Goal: Task Accomplishment & Management: Manage account settings

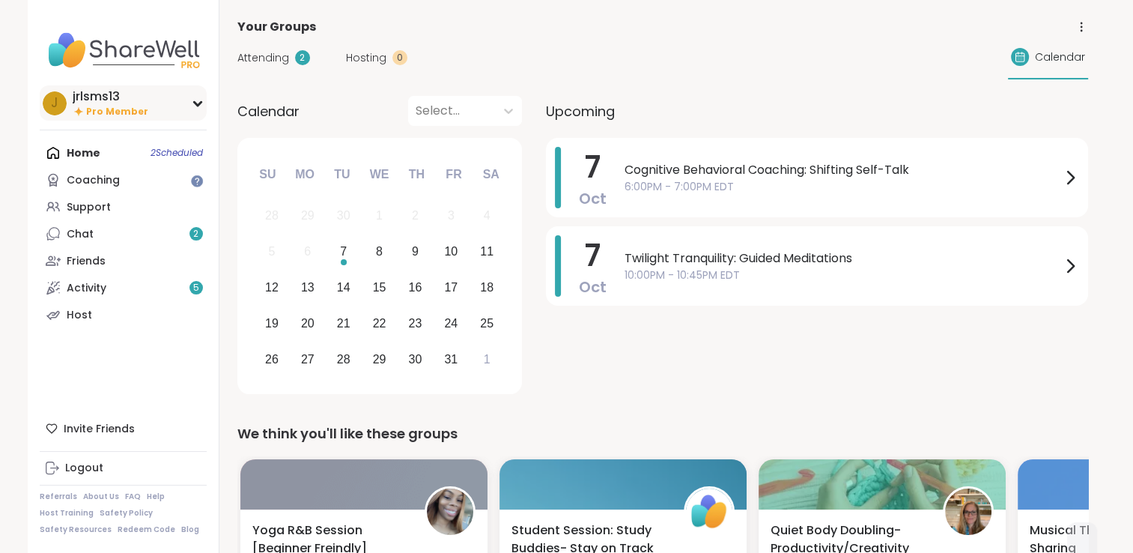
click at [198, 102] on icon at bounding box center [198, 103] width 12 height 7
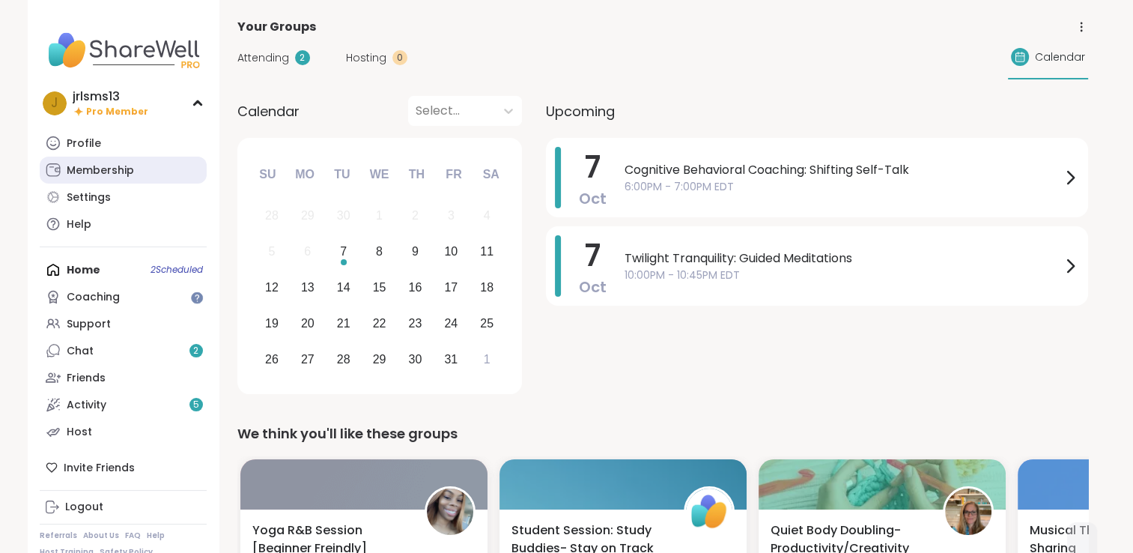
click at [122, 175] on div "Membership" at bounding box center [100, 170] width 67 height 15
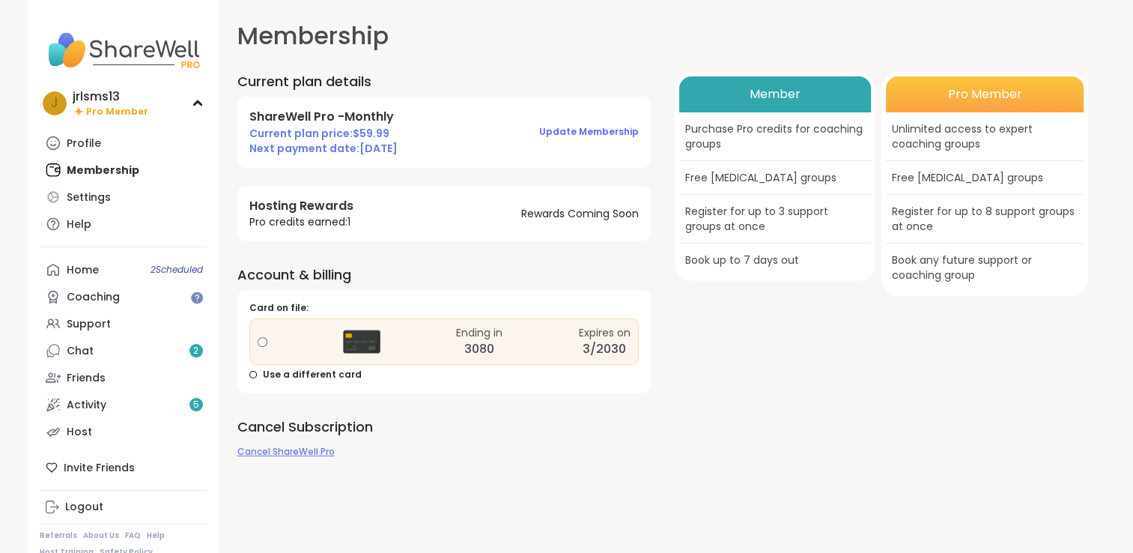
click at [291, 452] on span "Cancel ShareWell Pro" at bounding box center [285, 451] width 97 height 13
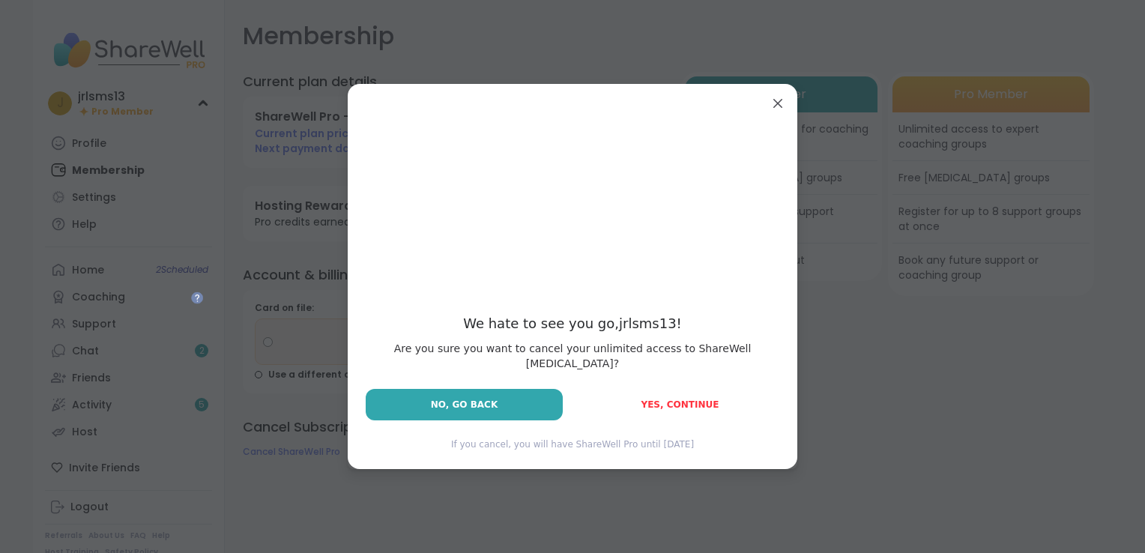
click at [687, 399] on span "Yes, Continue" at bounding box center [680, 404] width 78 height 10
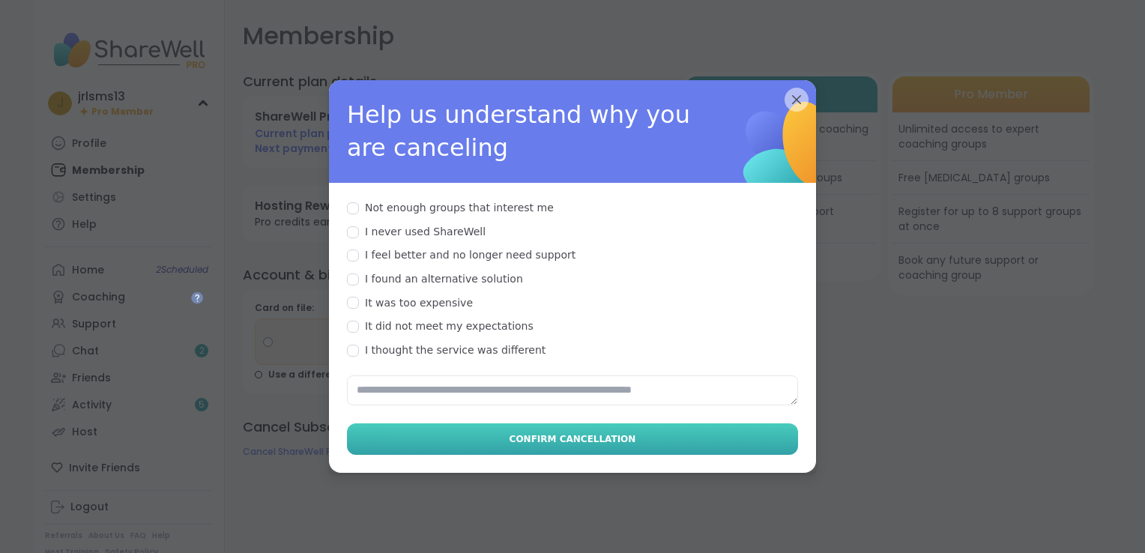
click at [544, 432] on span "Confirm Cancellation" at bounding box center [572, 438] width 127 height 13
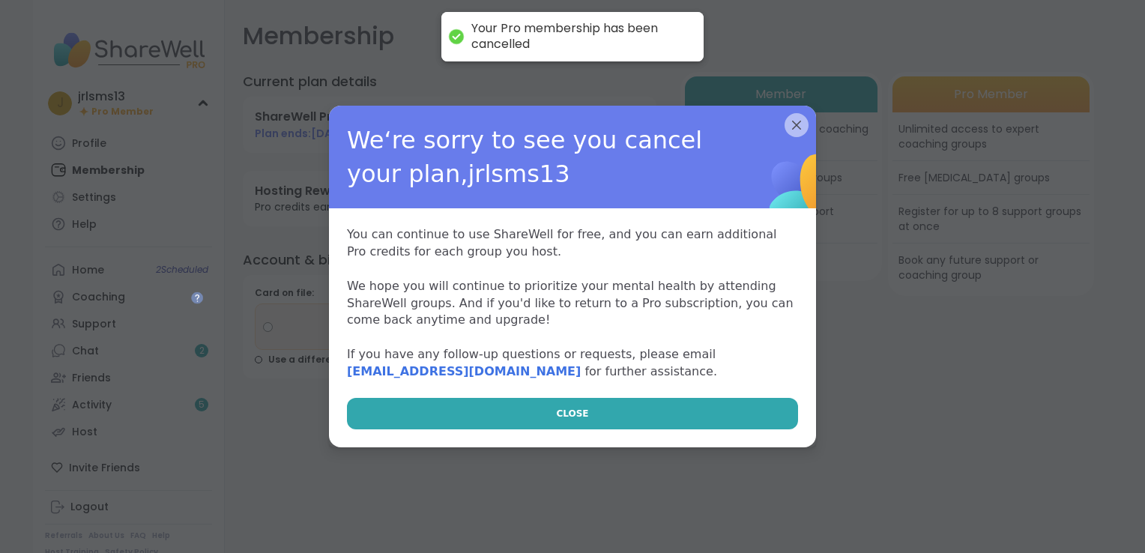
click at [544, 415] on button "CLOSE" at bounding box center [572, 413] width 451 height 31
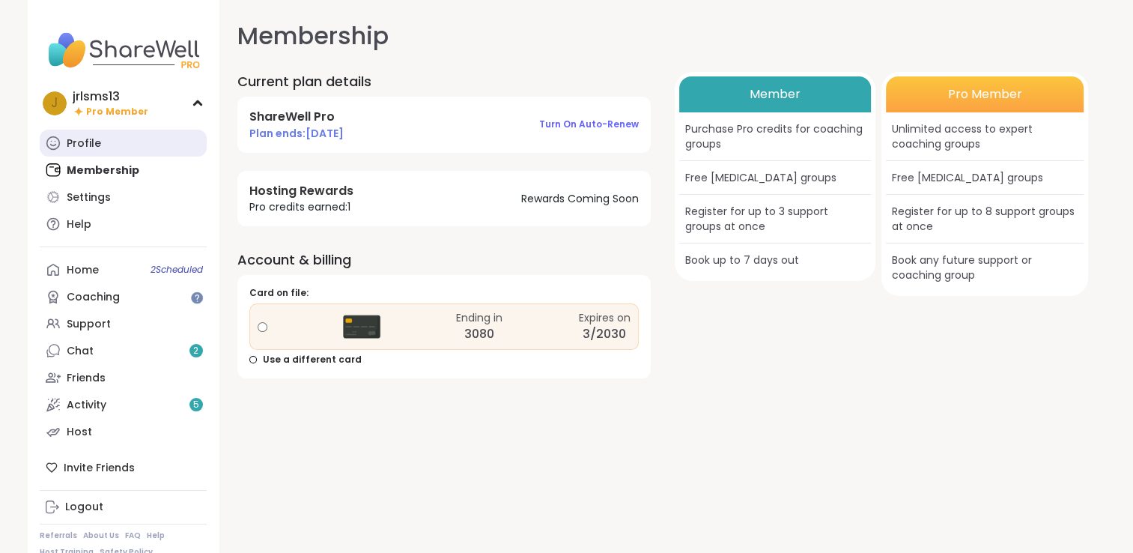
click at [83, 142] on div "Profile" at bounding box center [84, 143] width 34 height 15
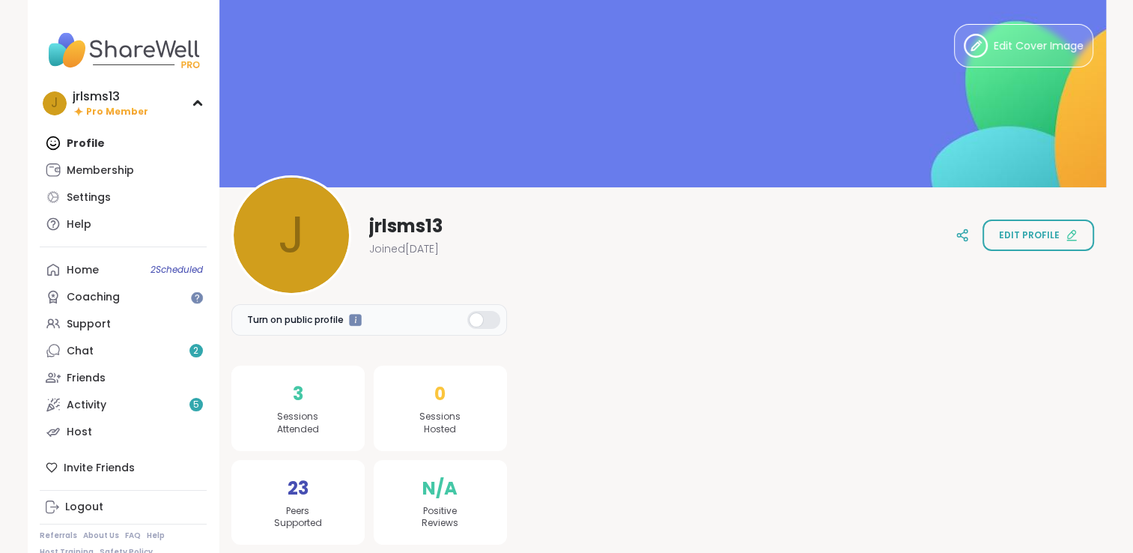
scroll to position [127, 0]
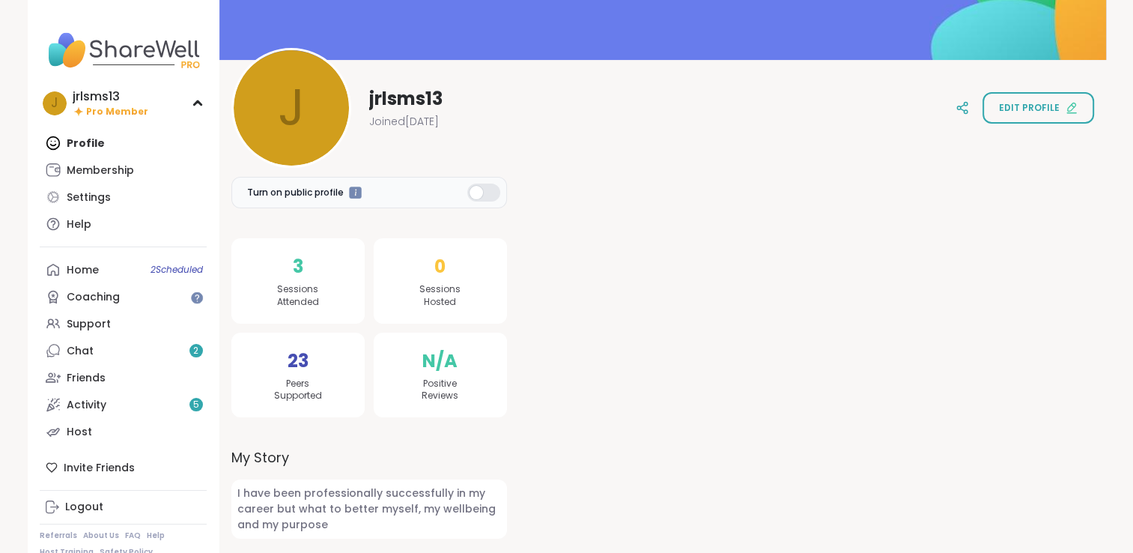
click at [495, 193] on div at bounding box center [483, 193] width 33 height 18
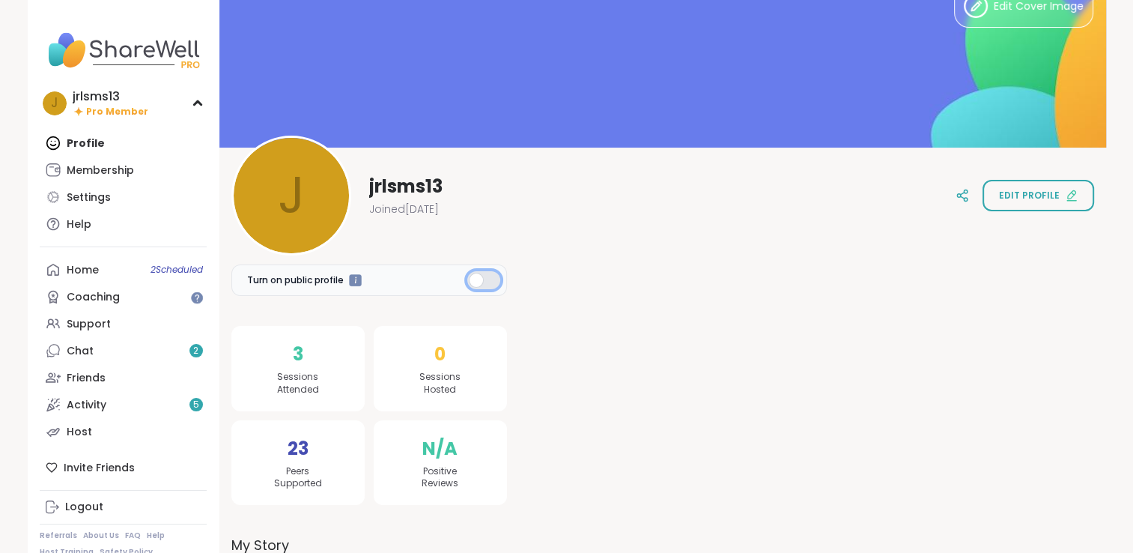
scroll to position [0, 0]
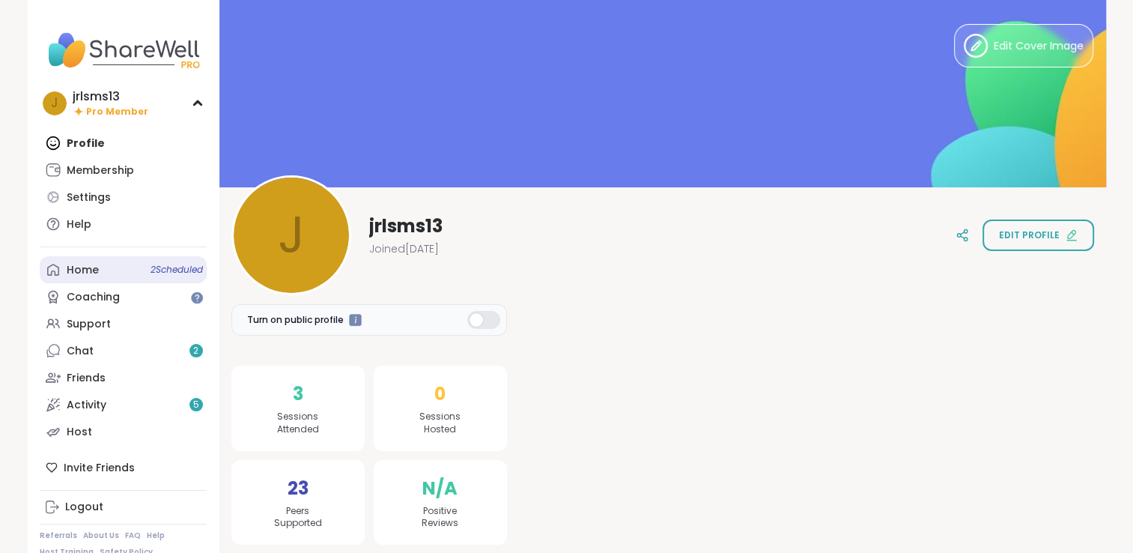
click at [171, 268] on span "2 Scheduled" at bounding box center [177, 270] width 52 height 12
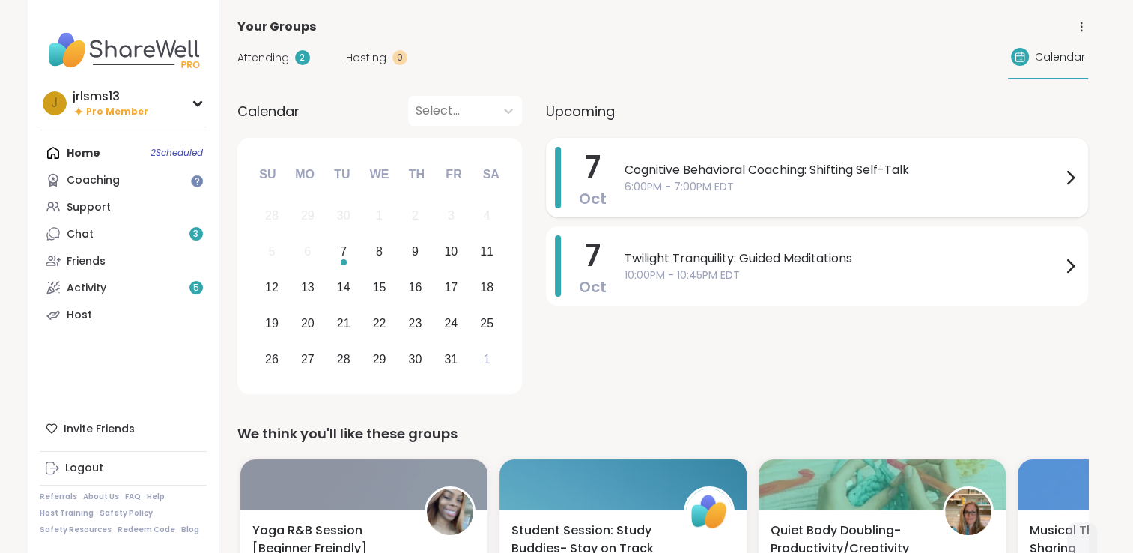
click at [1067, 177] on icon at bounding box center [1071, 178] width 18 height 18
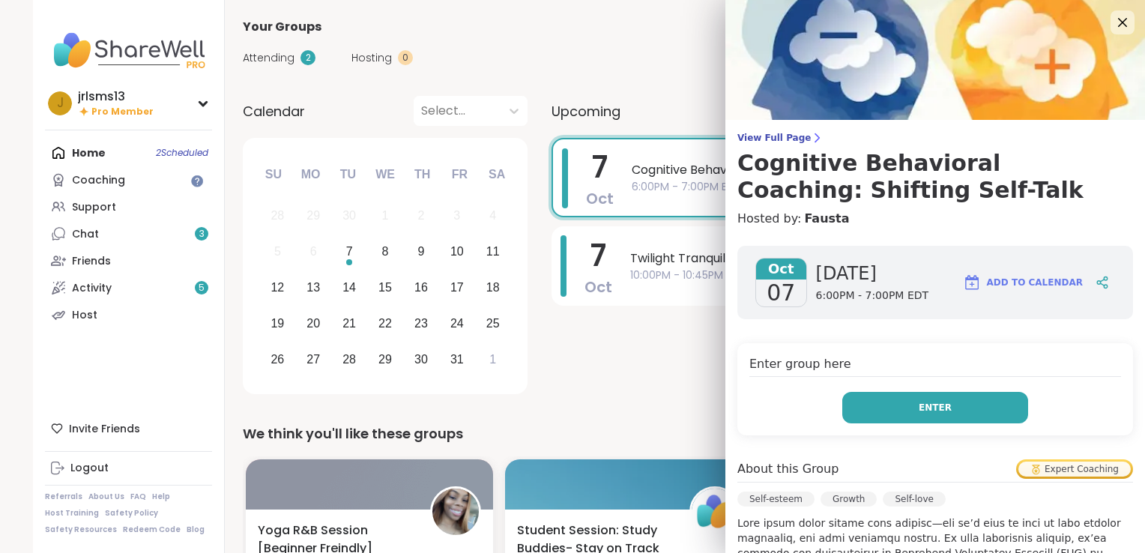
click at [918, 401] on span "Enter" at bounding box center [934, 407] width 33 height 13
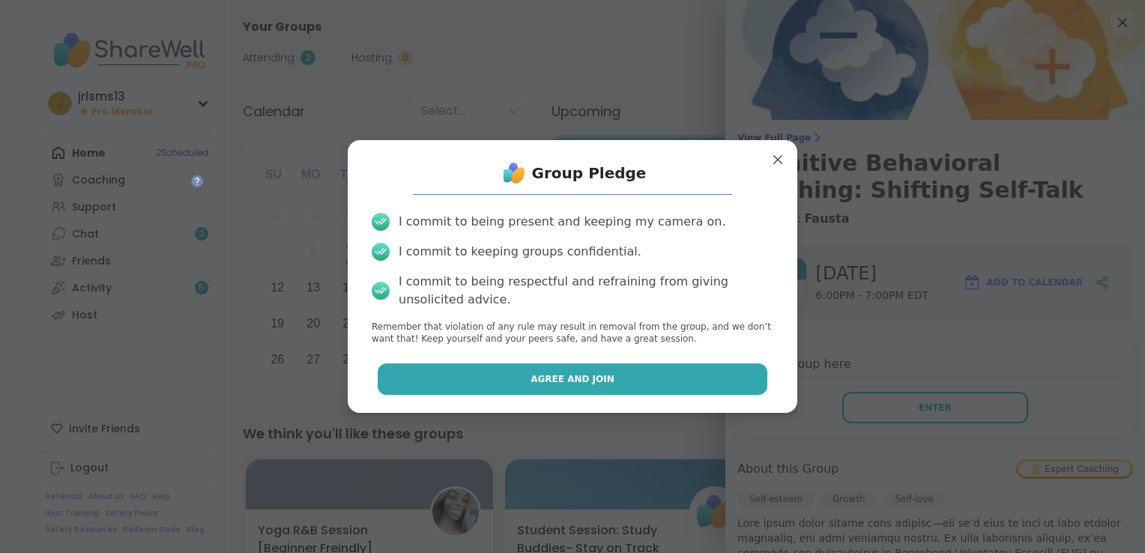
click at [555, 376] on span "Agree and Join" at bounding box center [572, 378] width 84 height 13
